Goal: Task Accomplishment & Management: Manage account settings

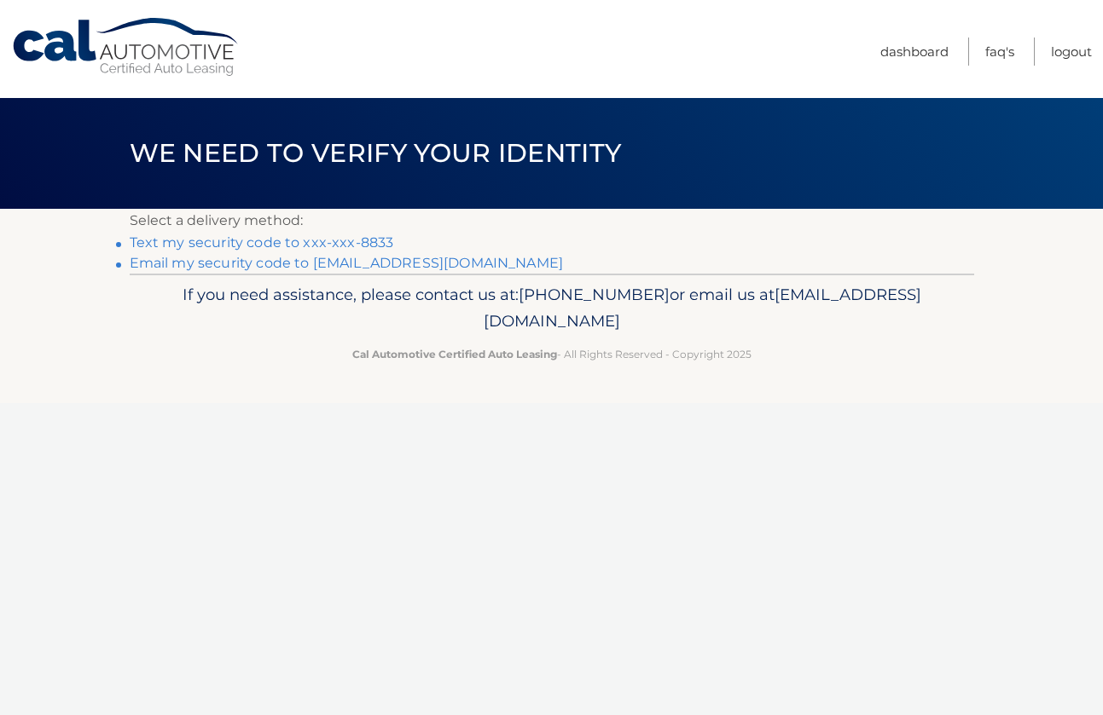
click at [438, 266] on link "**********" at bounding box center [347, 263] width 434 height 16
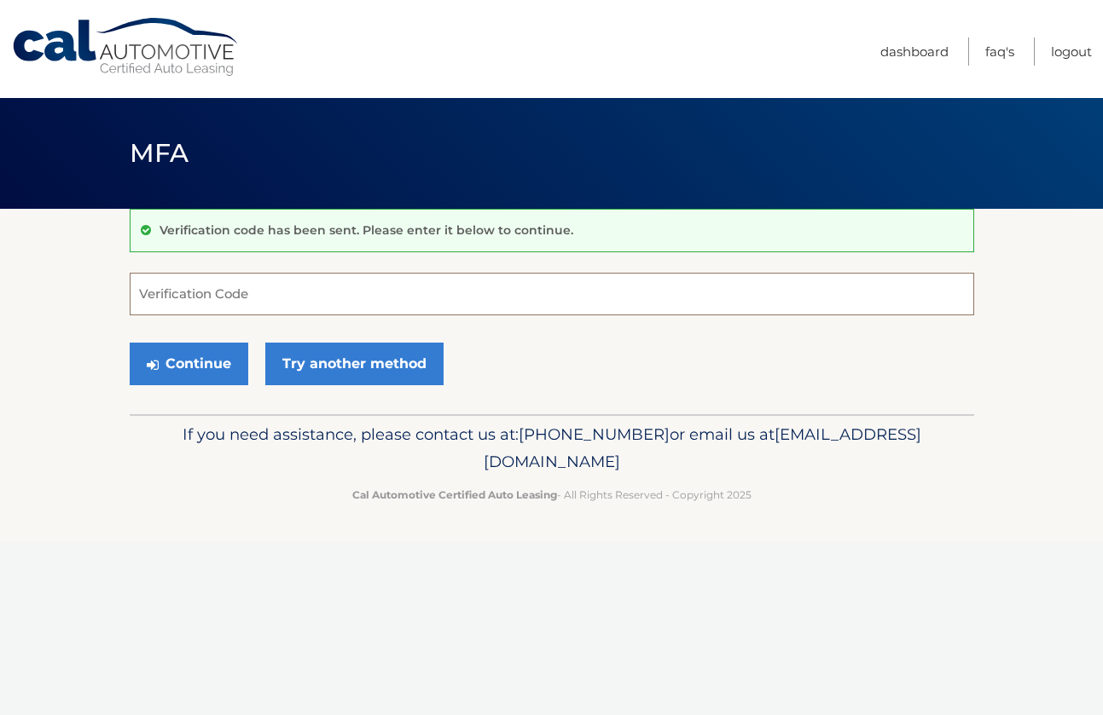
click at [252, 298] on input "Verification Code" at bounding box center [552, 294] width 844 height 43
paste input "908707"
click at [213, 357] on button "Continue" at bounding box center [189, 364] width 119 height 43
click at [209, 369] on button "Continue" at bounding box center [189, 364] width 119 height 43
click at [209, 296] on input "908707" at bounding box center [552, 294] width 844 height 43
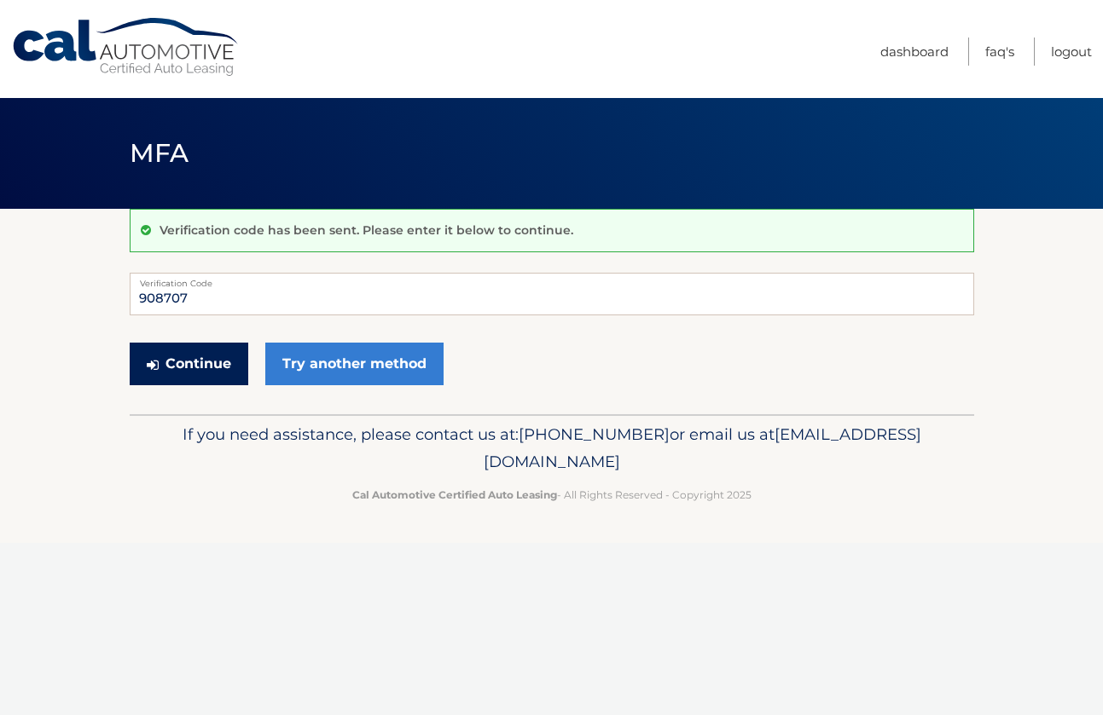
click at [209, 368] on button "Continue" at bounding box center [189, 364] width 119 height 43
click at [522, 337] on div "Continue Try another method" at bounding box center [552, 365] width 844 height 58
click at [194, 296] on input "908707" at bounding box center [552, 294] width 844 height 43
type input "9"
click at [216, 298] on input "9807707" at bounding box center [552, 294] width 844 height 43
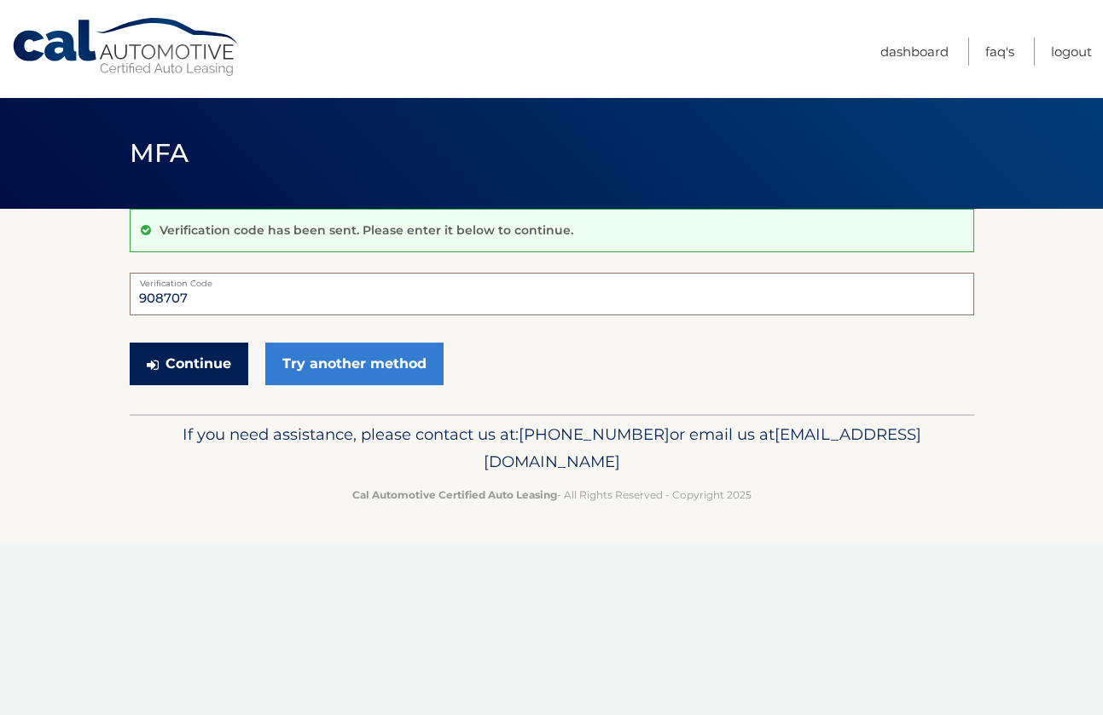
type input "908707"
click at [223, 356] on button "Continue" at bounding box center [189, 364] width 119 height 43
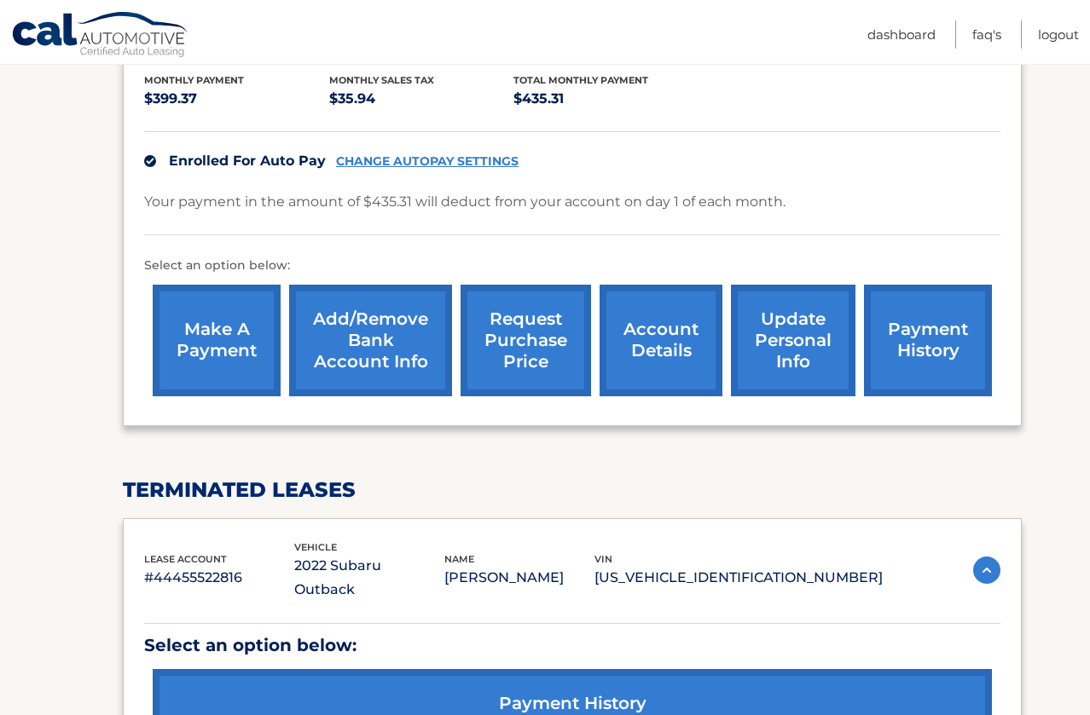
scroll to position [426, 0]
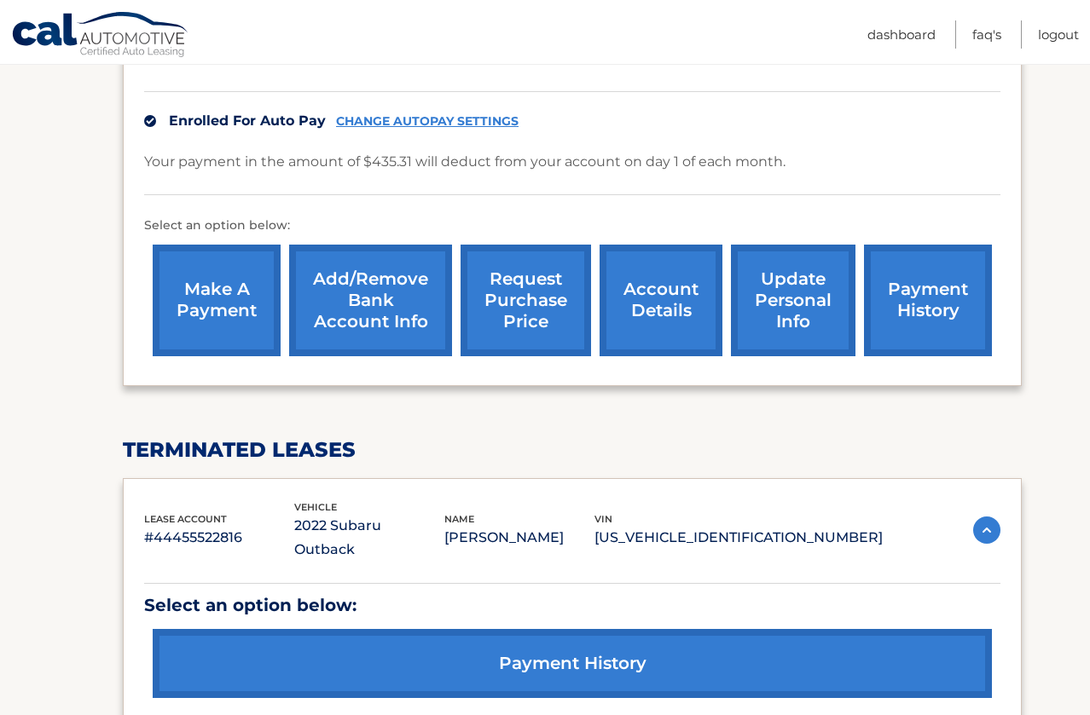
click at [385, 281] on link "Add/Remove bank account info" at bounding box center [370, 301] width 163 height 112
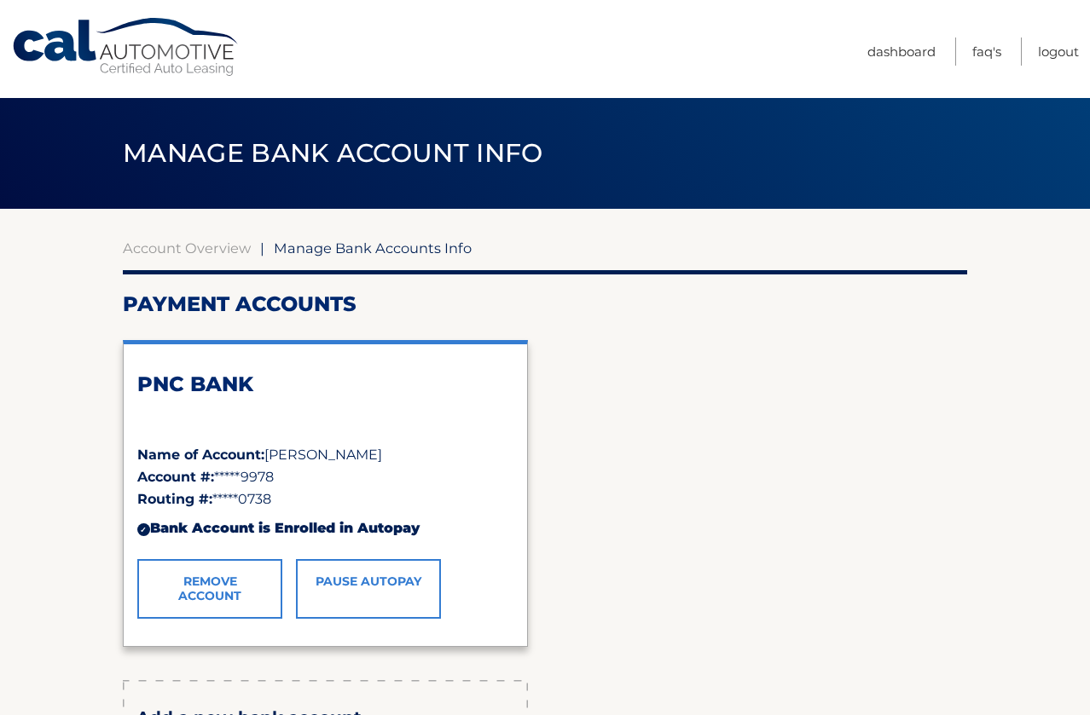
click at [245, 594] on link "Remove Account" at bounding box center [209, 589] width 145 height 60
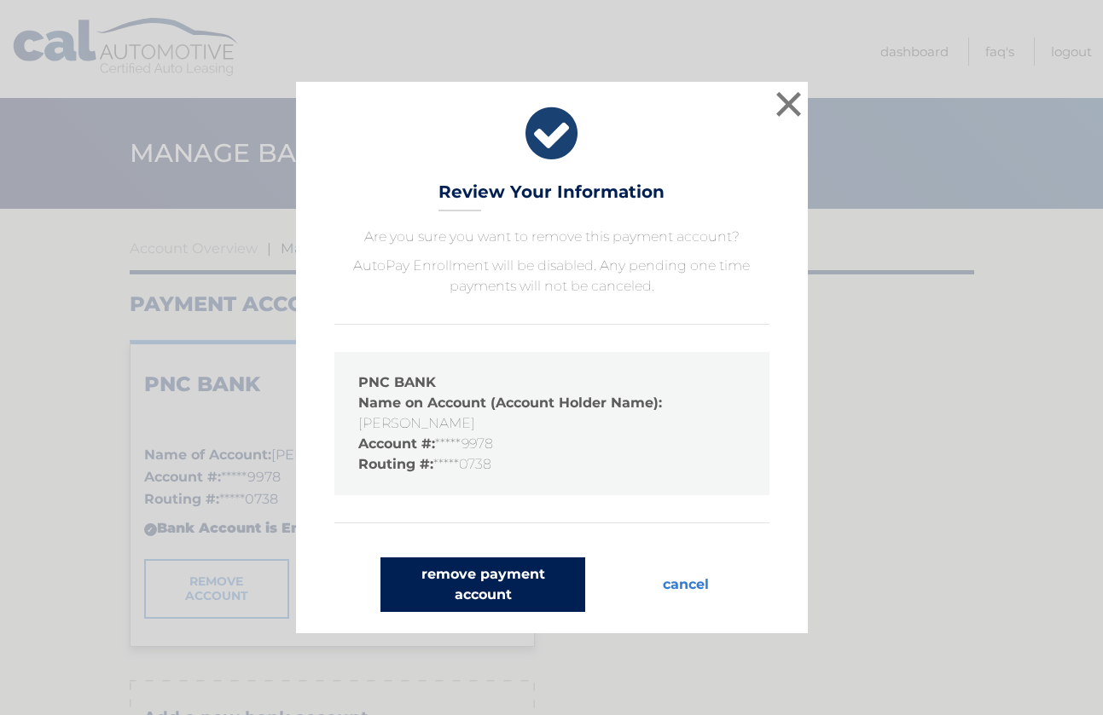
click at [521, 578] on button "remove payment account" at bounding box center [482, 585] width 205 height 55
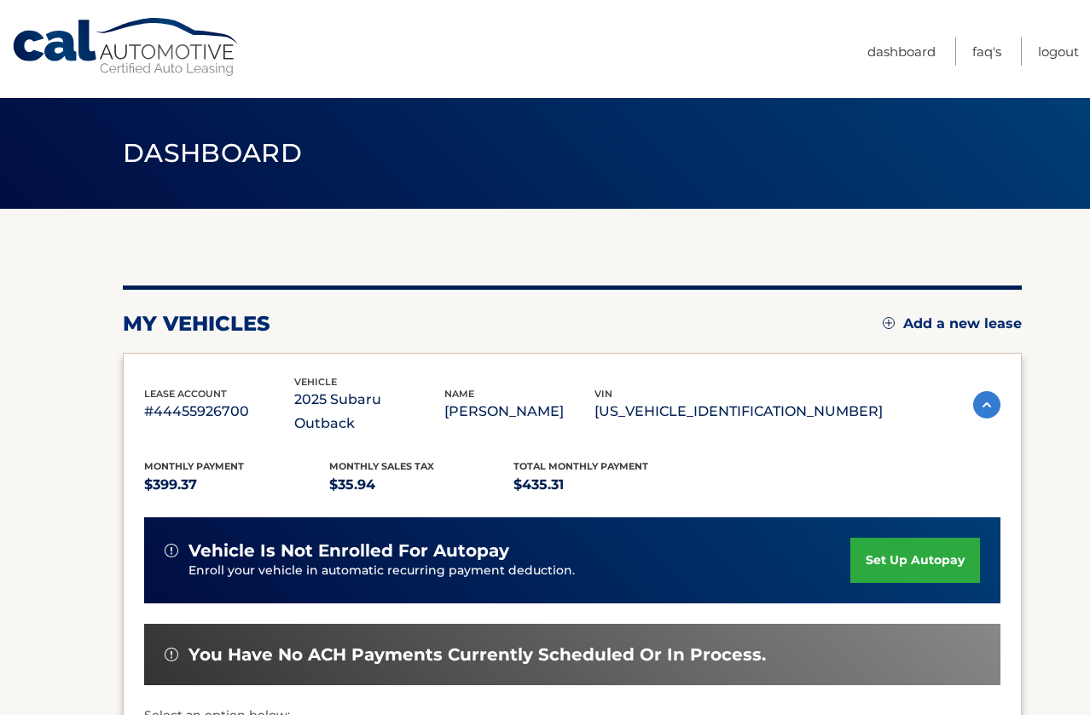
click at [926, 538] on link "set up autopay" at bounding box center [915, 560] width 130 height 45
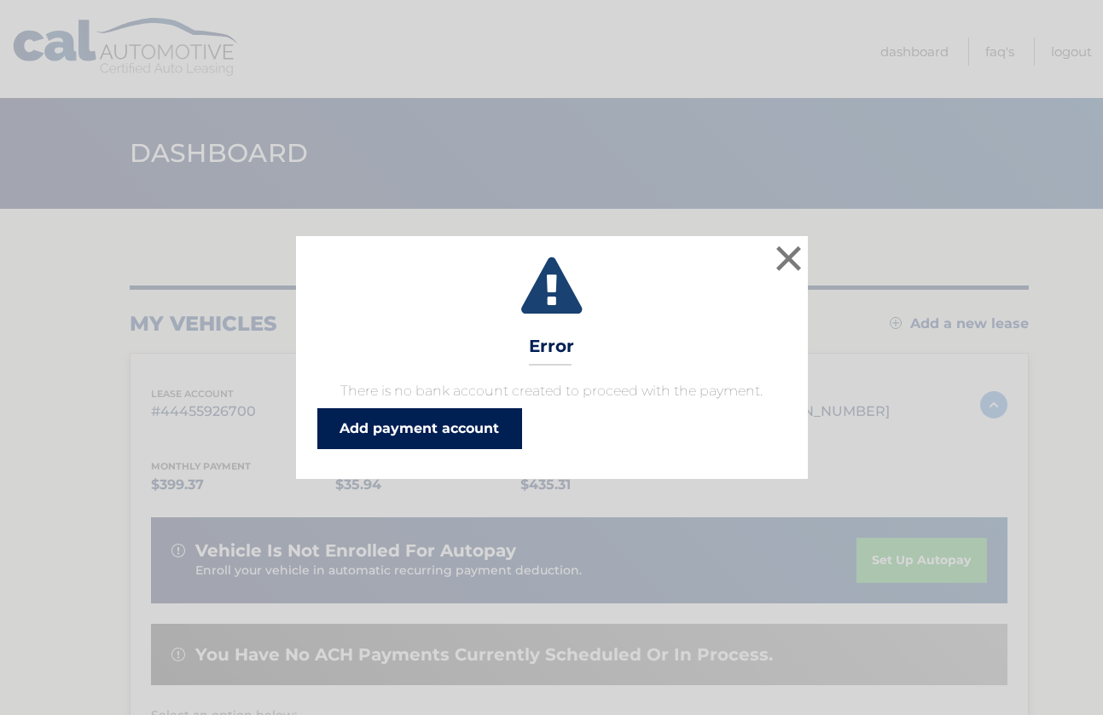
click at [426, 423] on link "Add payment account" at bounding box center [419, 428] width 205 height 41
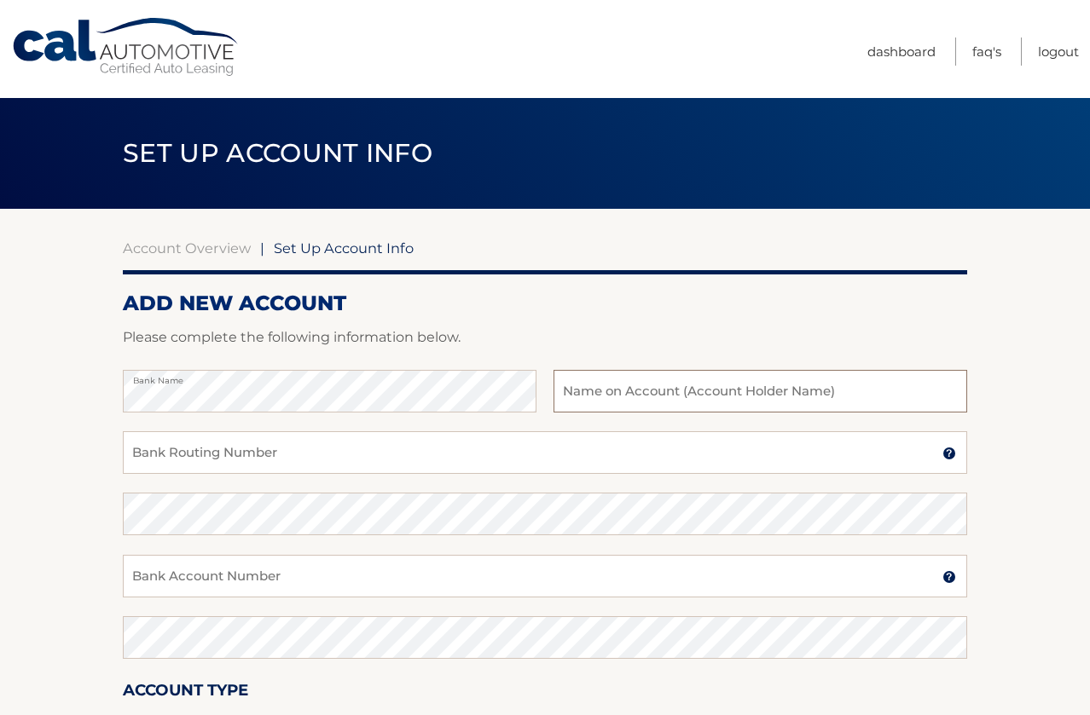
click at [634, 393] on input "text" at bounding box center [760, 391] width 414 height 43
type input "Denise Scalise"
click at [164, 456] on input "Bank Routing Number" at bounding box center [545, 452] width 844 height 43
type input "043300738"
click at [946, 459] on img at bounding box center [949, 454] width 14 height 14
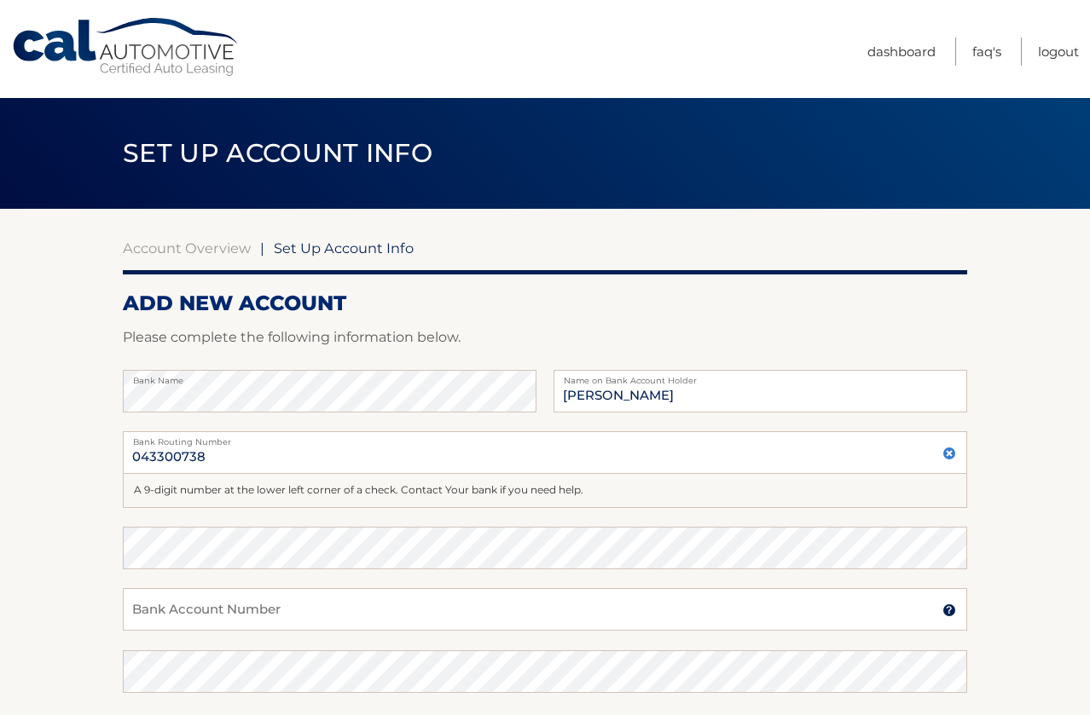
click at [946, 459] on img at bounding box center [949, 454] width 14 height 14
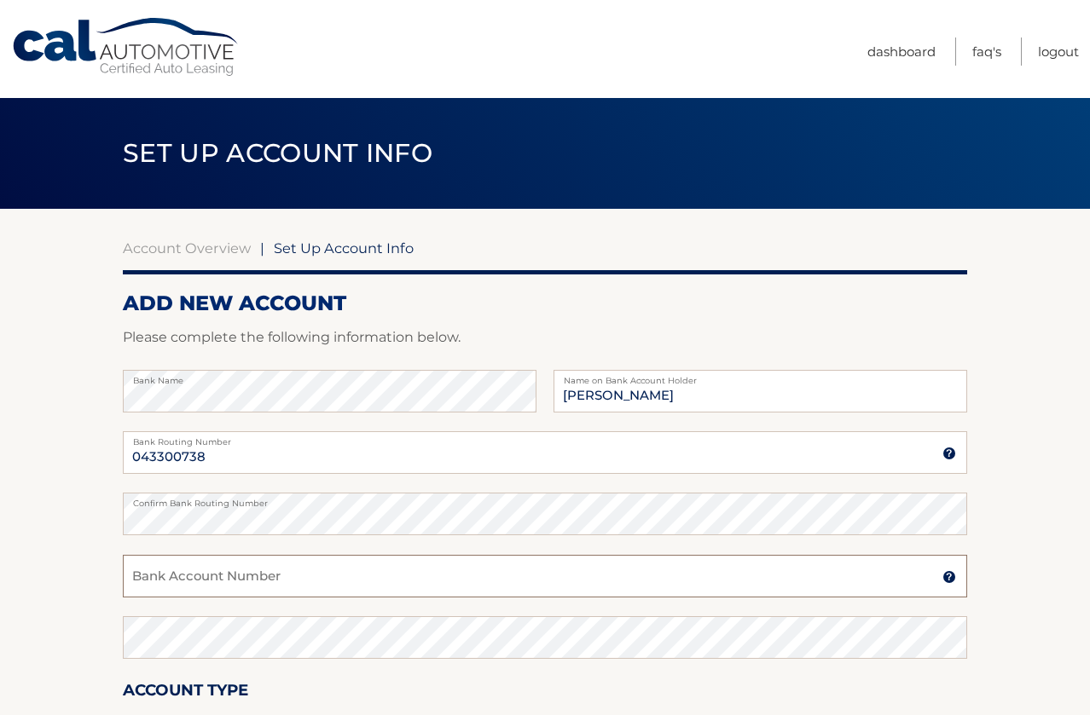
click at [238, 585] on input "Bank Account Number" at bounding box center [545, 576] width 844 height 43
type input "6018686028"
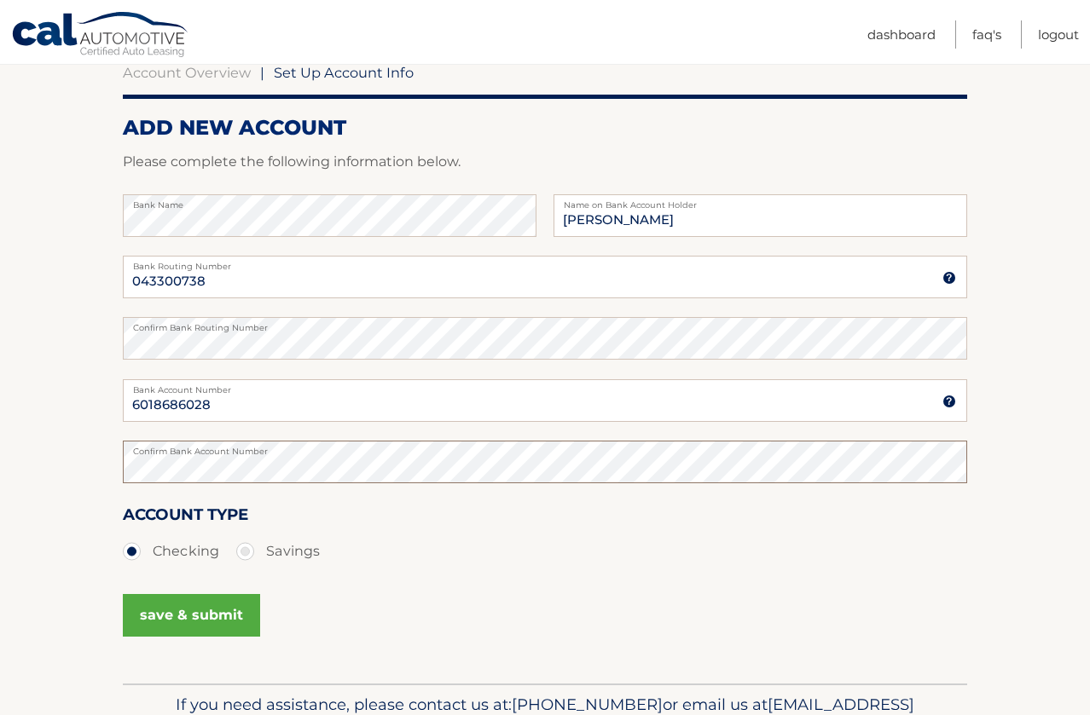
scroll to position [256, 0]
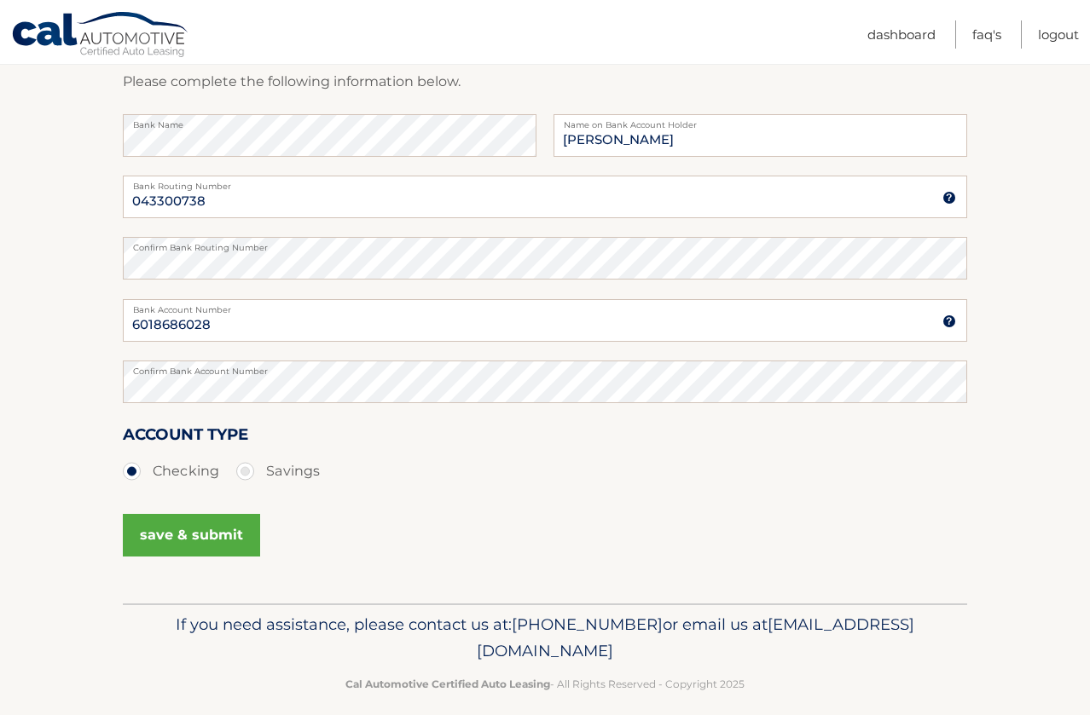
click at [191, 540] on button "save & submit" at bounding box center [191, 535] width 137 height 43
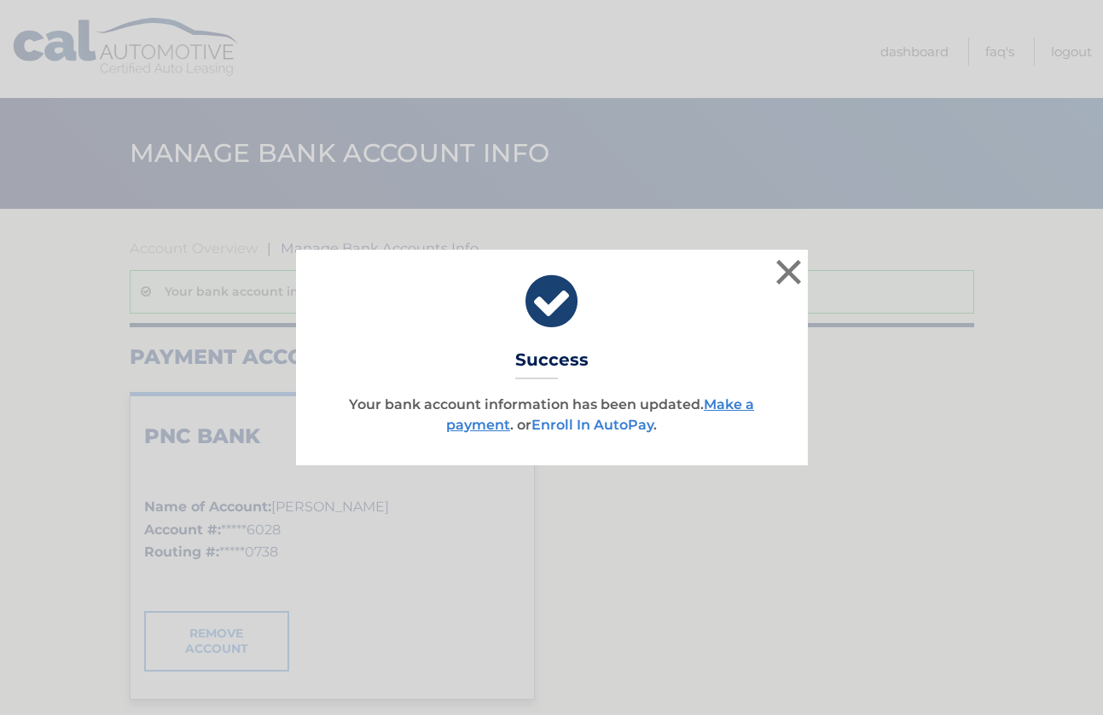
click at [589, 431] on link "Enroll In AutoPay" at bounding box center [592, 425] width 122 height 16
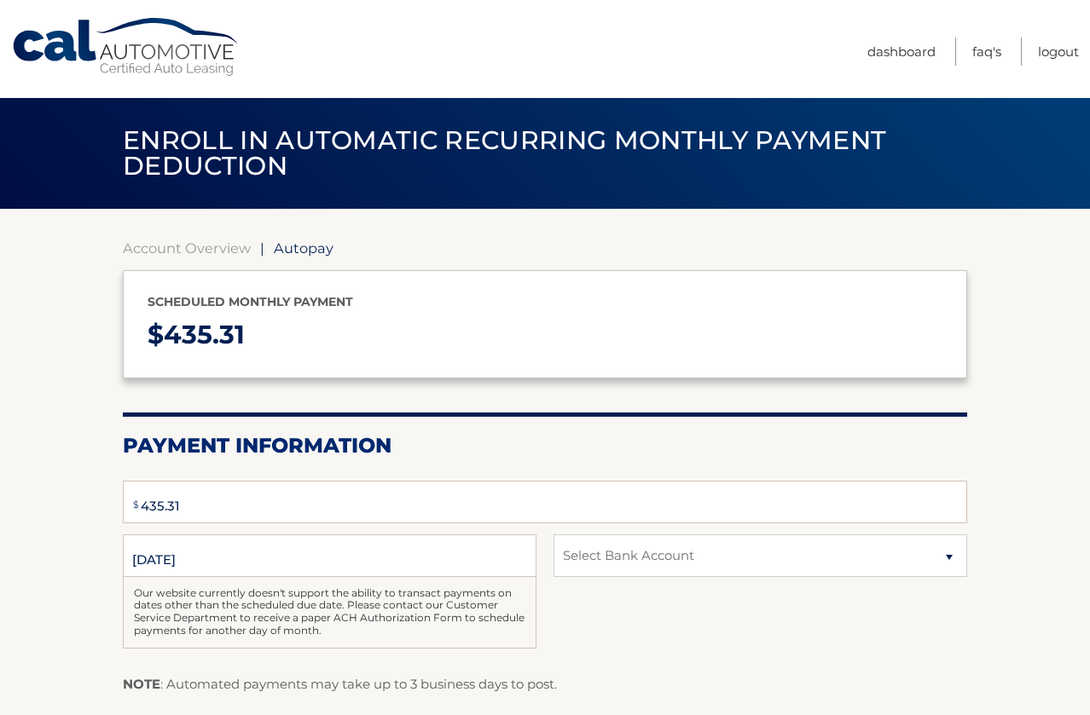
select select "NWMxZmY1YjItMjIxNi00ODM5LWIxOTEtMDRiOGE1YTRhNDMx"
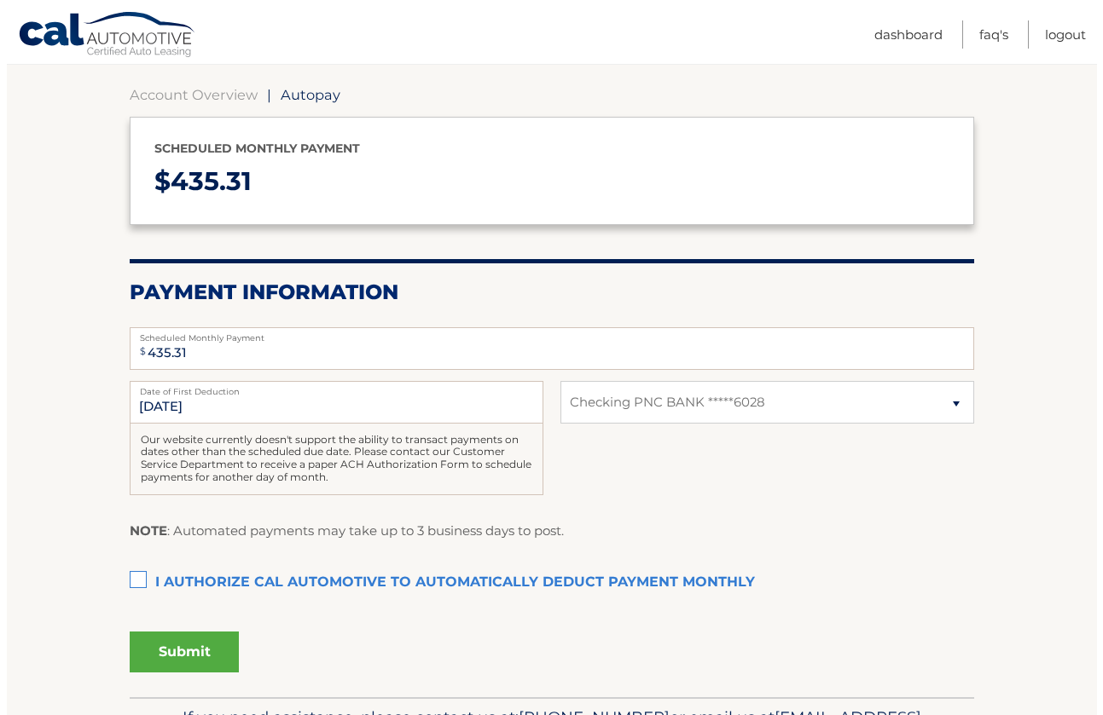
scroll to position [171, 0]
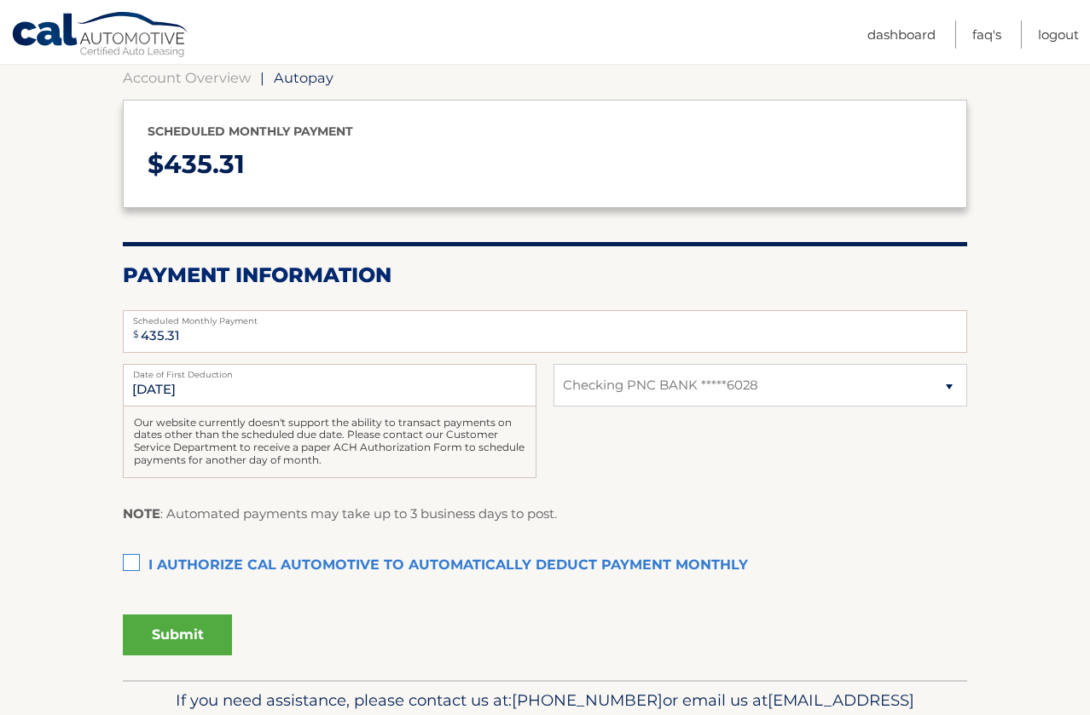
click at [135, 565] on label "I authorize cal automotive to automatically deduct payment monthly This checkbo…" at bounding box center [545, 566] width 844 height 34
click at [0, 0] on input "I authorize cal automotive to automatically deduct payment monthly This checkbo…" at bounding box center [0, 0] width 0 height 0
click at [211, 635] on button "Submit" at bounding box center [177, 635] width 109 height 41
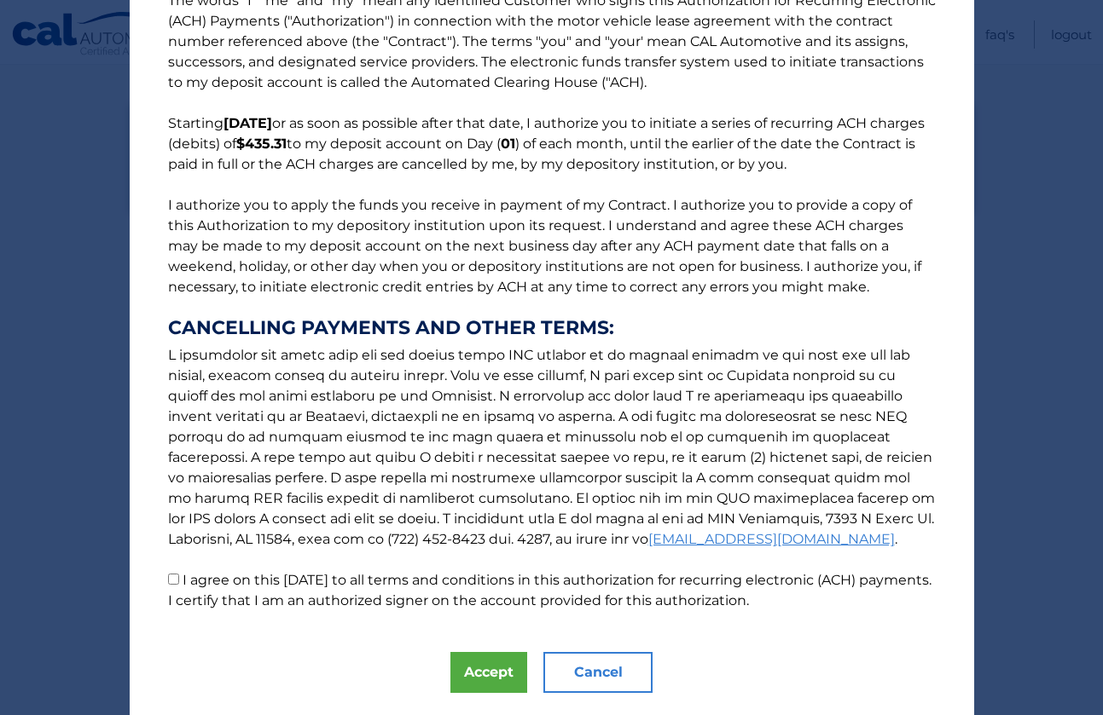
scroll to position [90, 0]
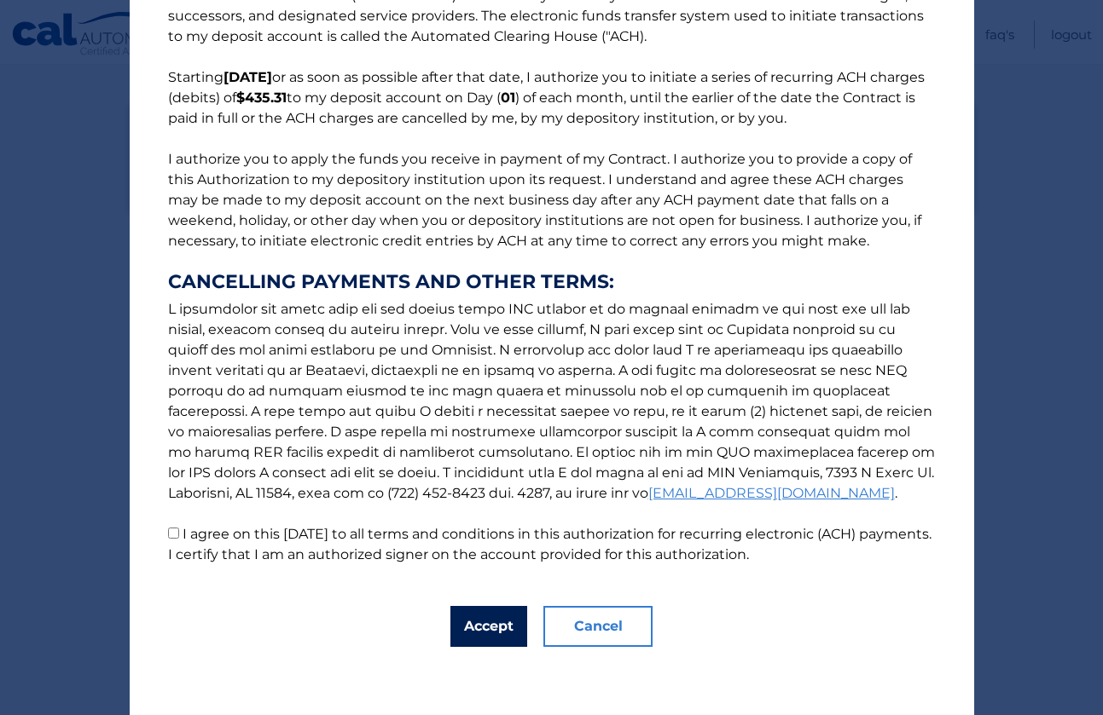
click at [489, 627] on button "Accept" at bounding box center [488, 626] width 77 height 41
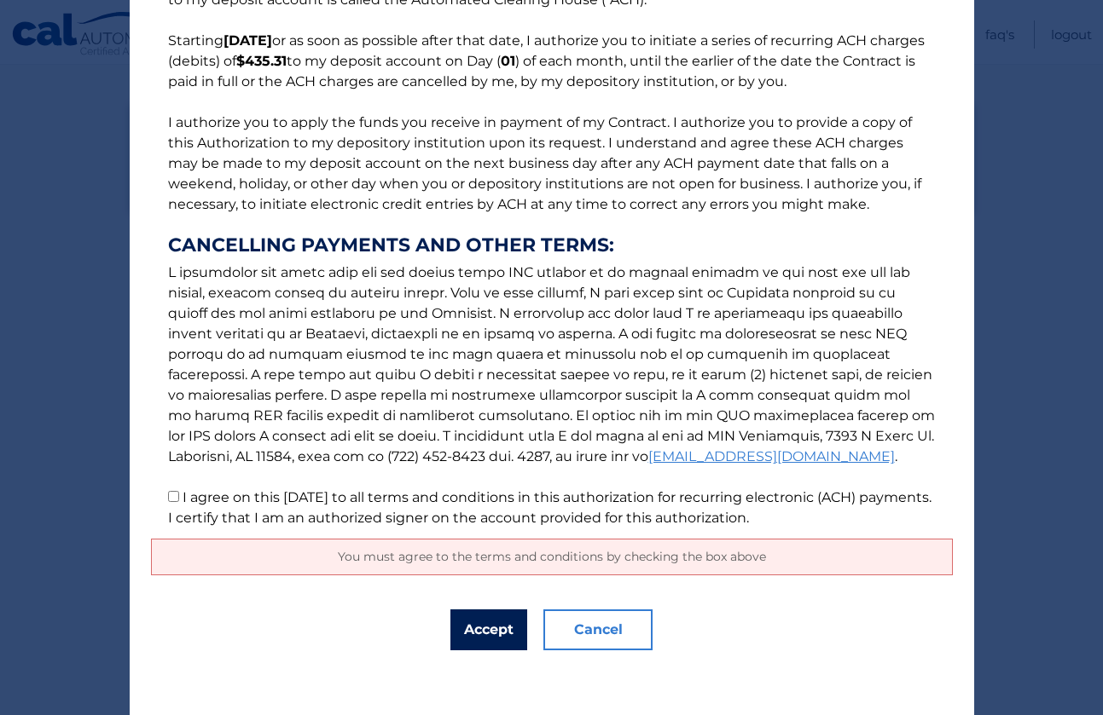
scroll to position [130, 0]
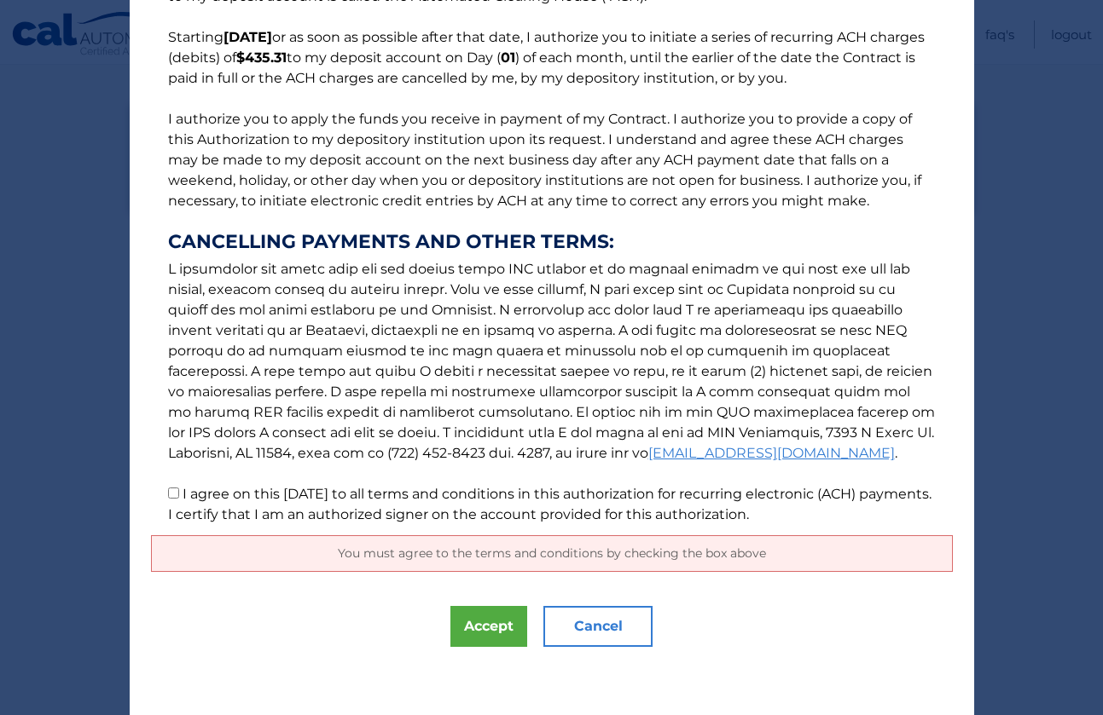
click at [168, 490] on input "I agree on this [DATE] to all terms and conditions in this authorization for re…" at bounding box center [173, 493] width 11 height 11
checkbox input "true"
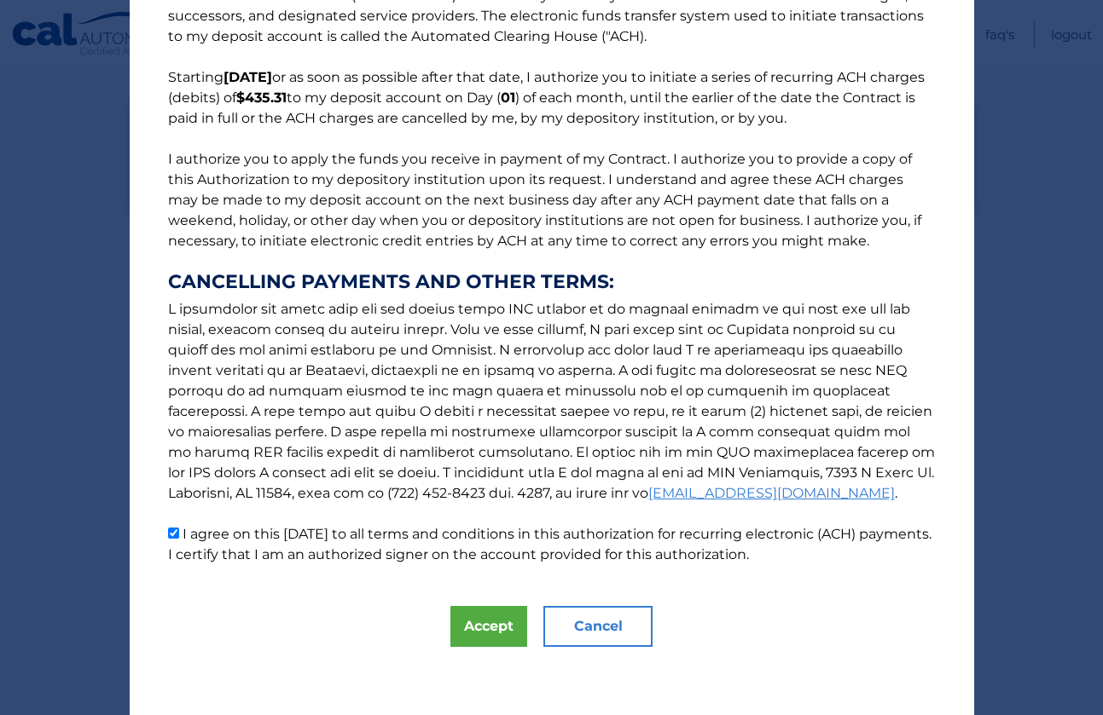
scroll to position [90, 0]
click at [477, 626] on button "Accept" at bounding box center [488, 626] width 77 height 41
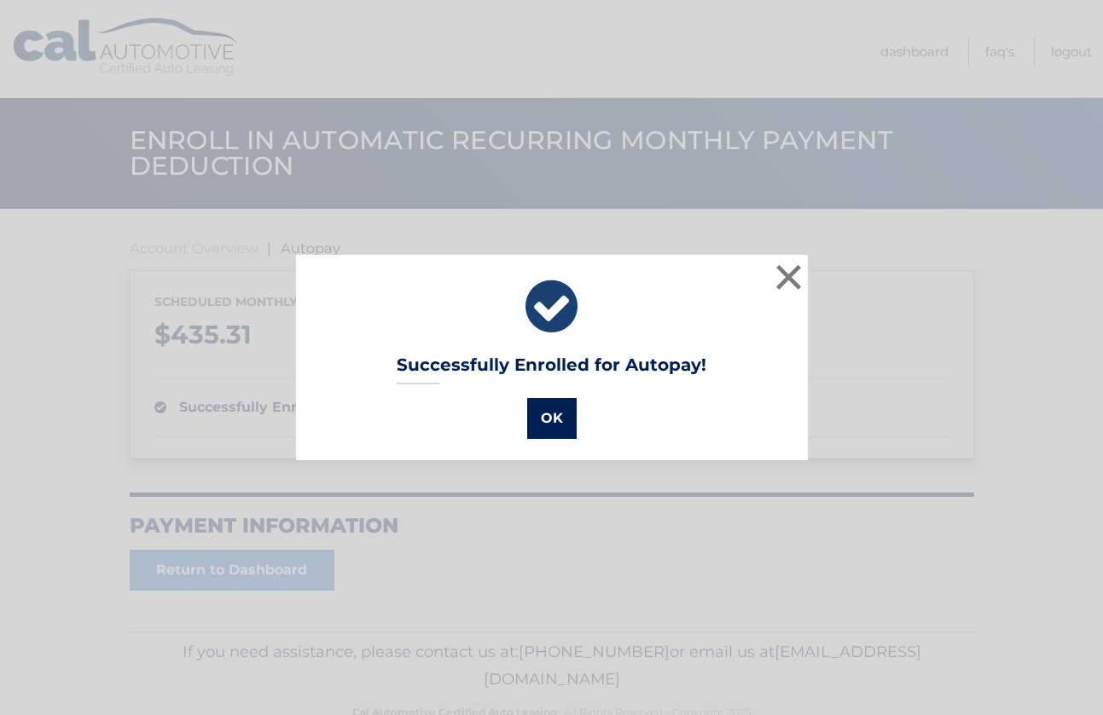
click at [543, 426] on button "OK" at bounding box center [551, 418] width 49 height 41
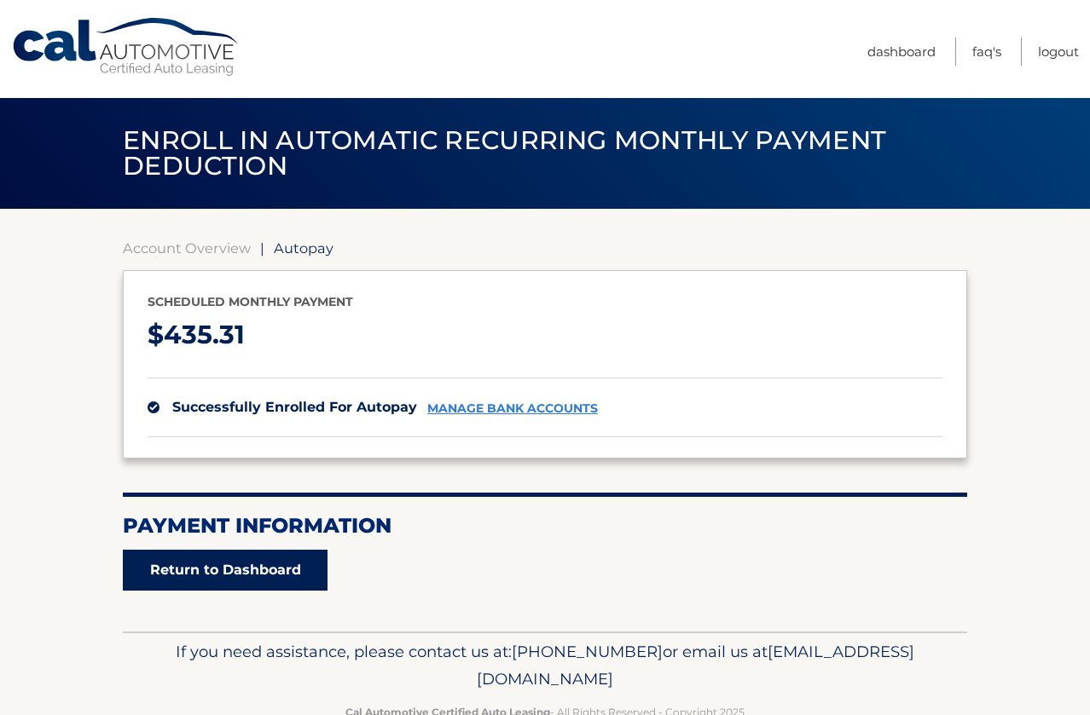
click at [295, 574] on link "Return to Dashboard" at bounding box center [225, 570] width 205 height 41
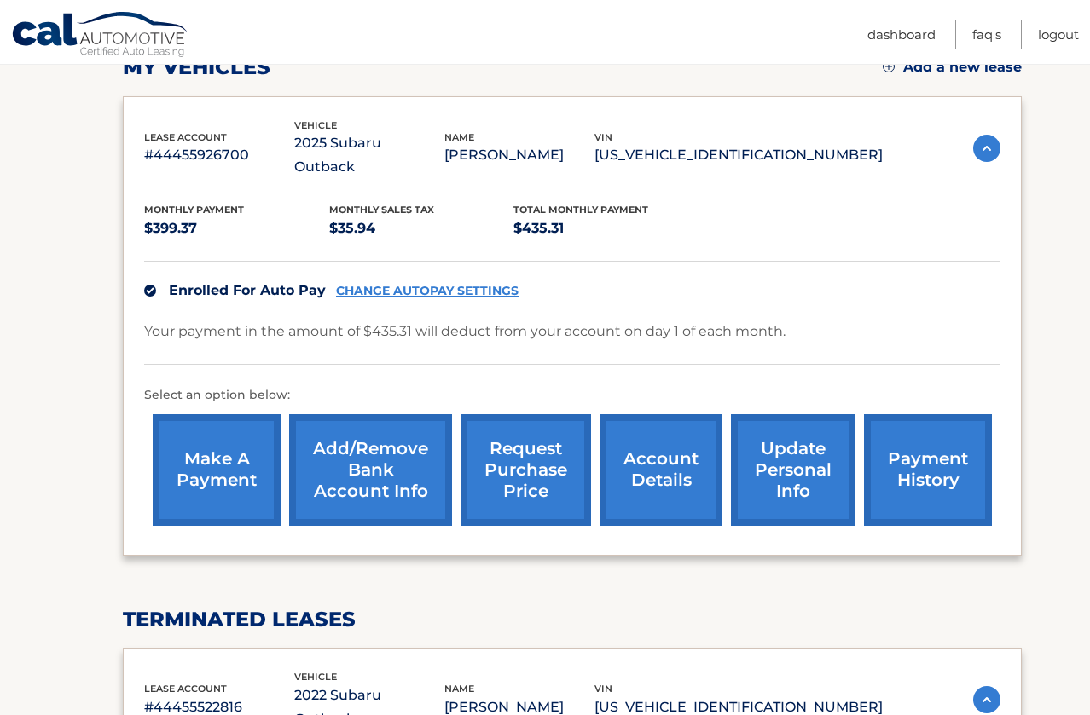
scroll to position [256, 0]
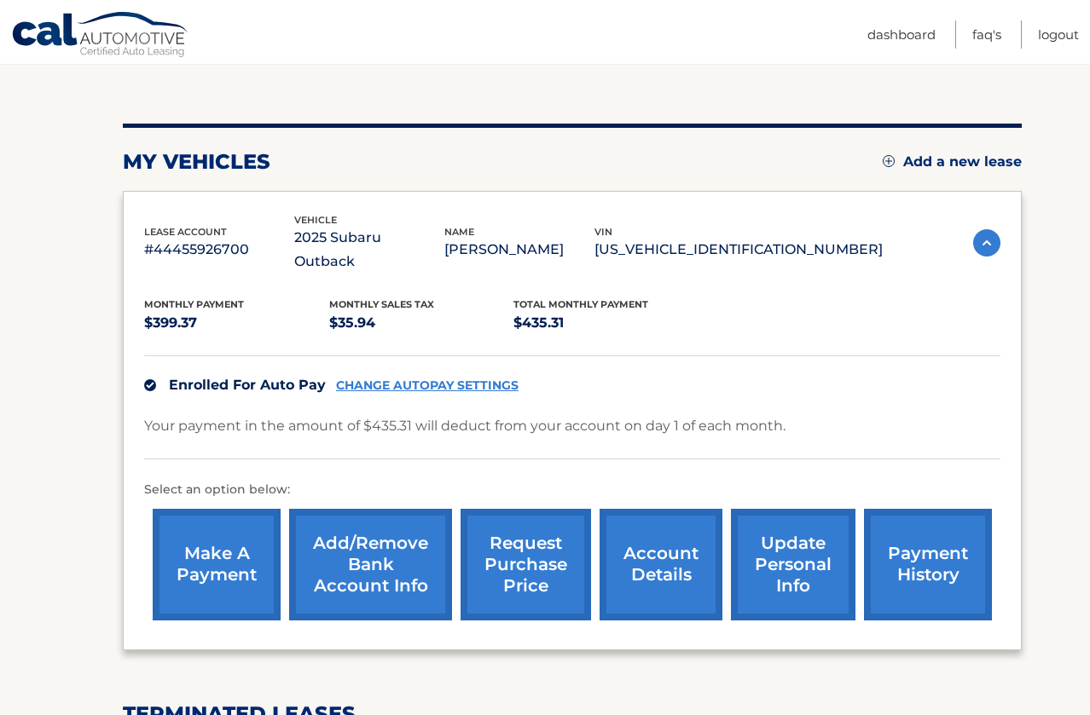
drag, startPoint x: 831, startPoint y: 263, endPoint x: 824, endPoint y: 240, distance: 24.8
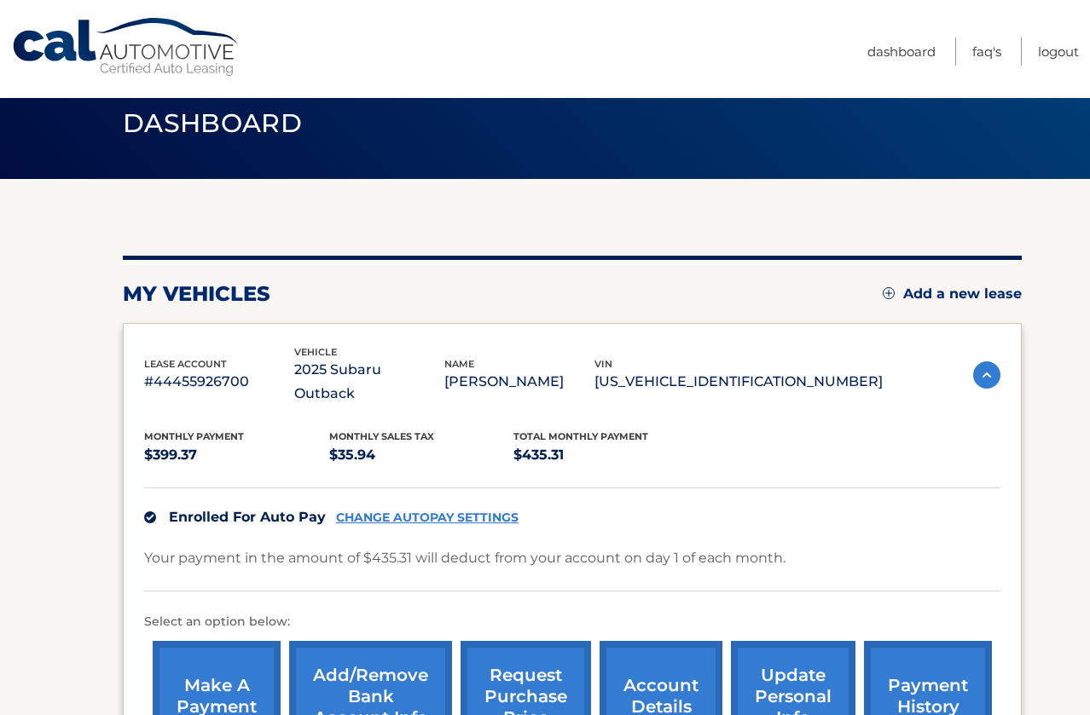
scroll to position [0, 0]
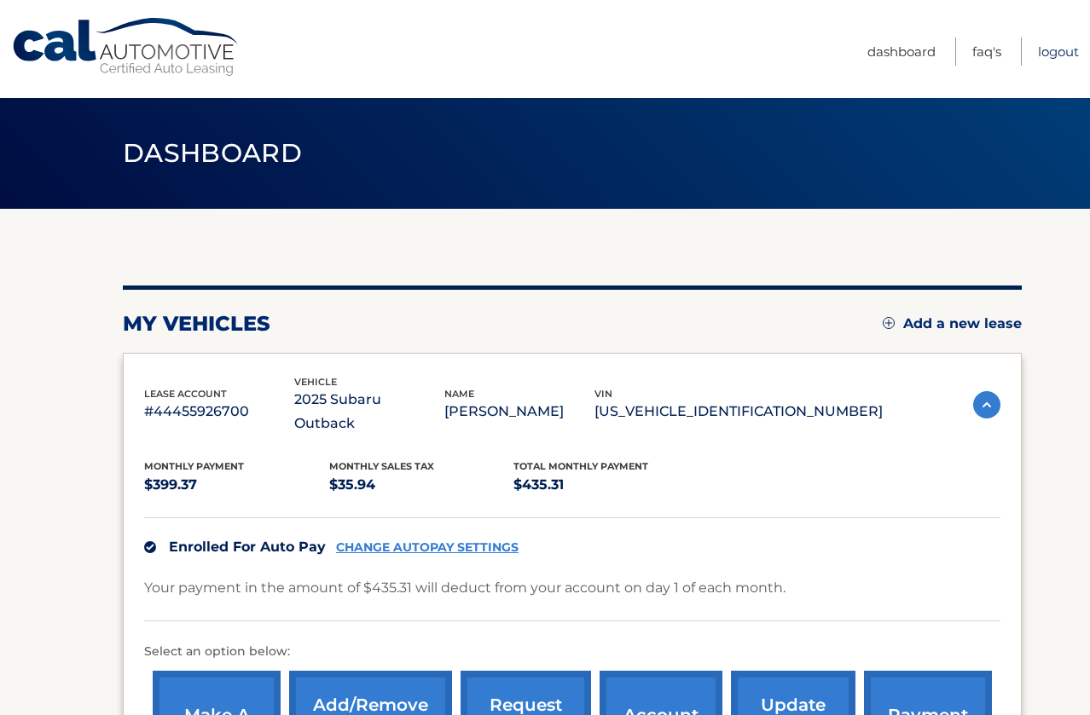
click at [1062, 56] on link "Logout" at bounding box center [1058, 52] width 41 height 28
